Goal: Transaction & Acquisition: Purchase product/service

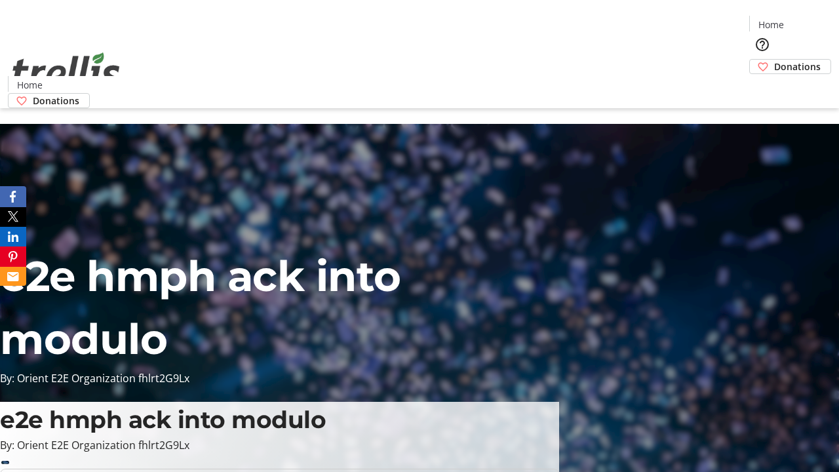
click at [774, 60] on span "Donations" at bounding box center [797, 67] width 47 height 14
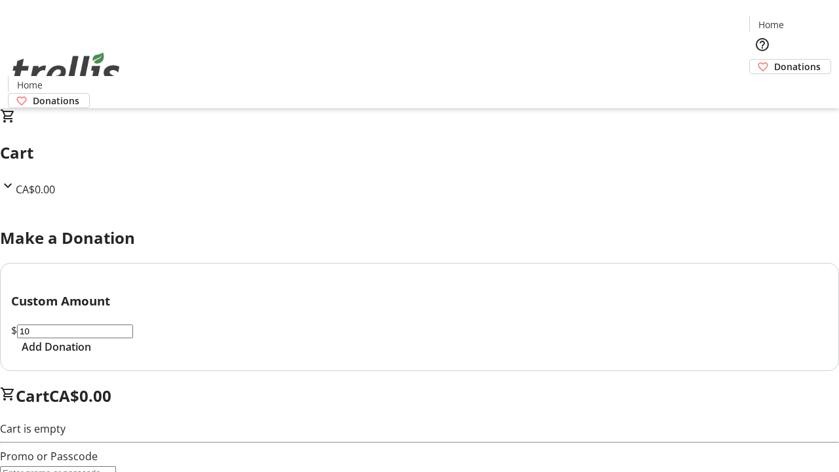
click at [91, 354] on span "Add Donation" at bounding box center [56, 347] width 69 height 16
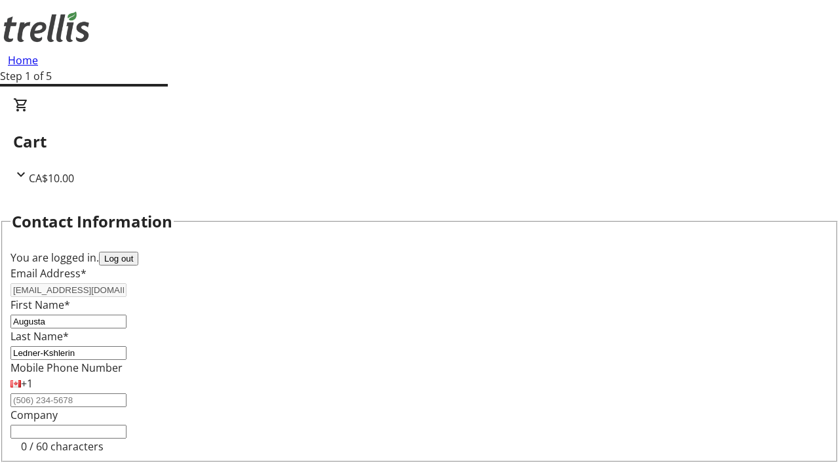
select select "CA"
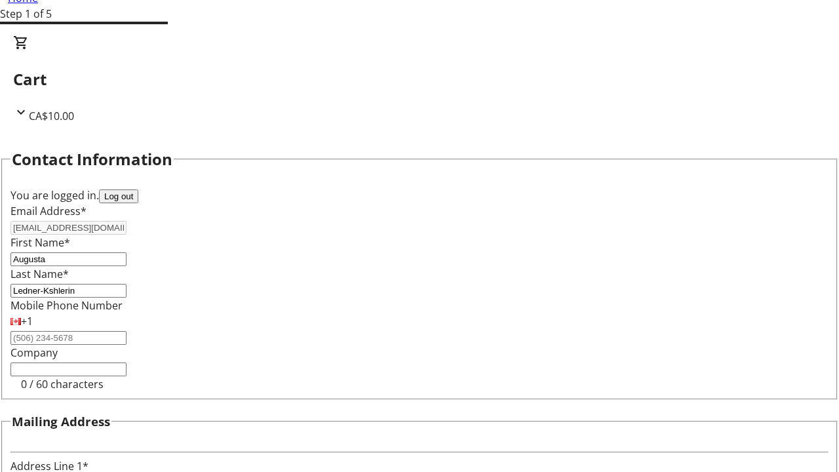
type input "[STREET_ADDRESS][PERSON_NAME]"
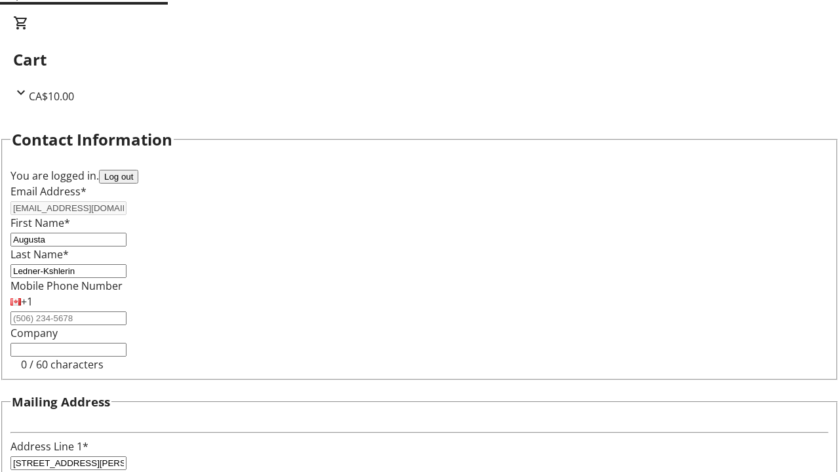
type input "Kelowna"
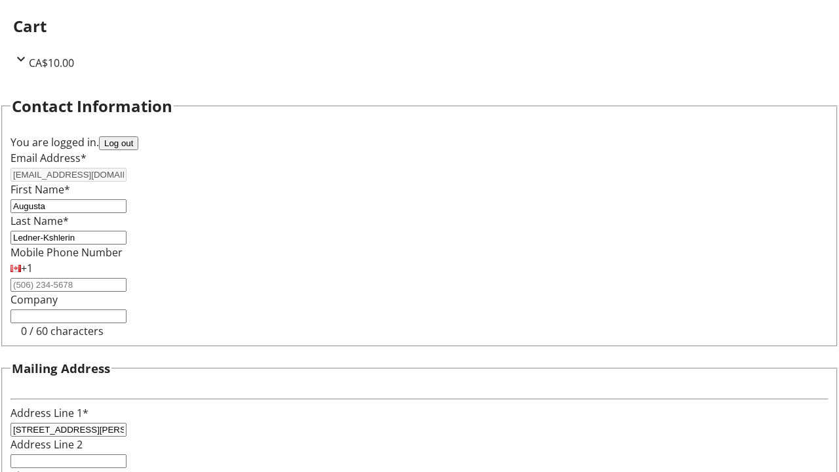
select select "BC"
type input "Kelowna"
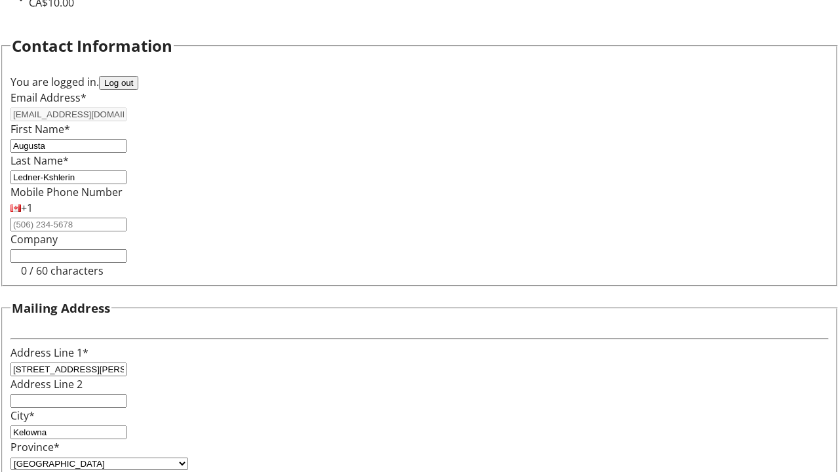
type input "V1Y 0C2"
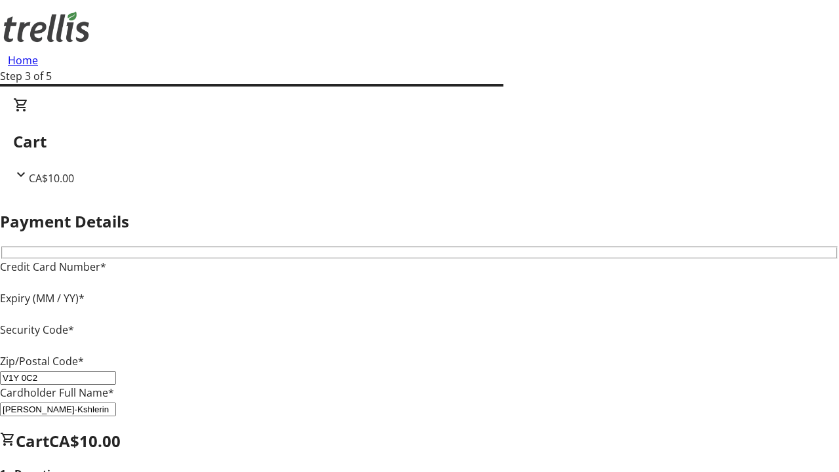
type input "V1Y 0C2"
